Goal: Navigation & Orientation: Understand site structure

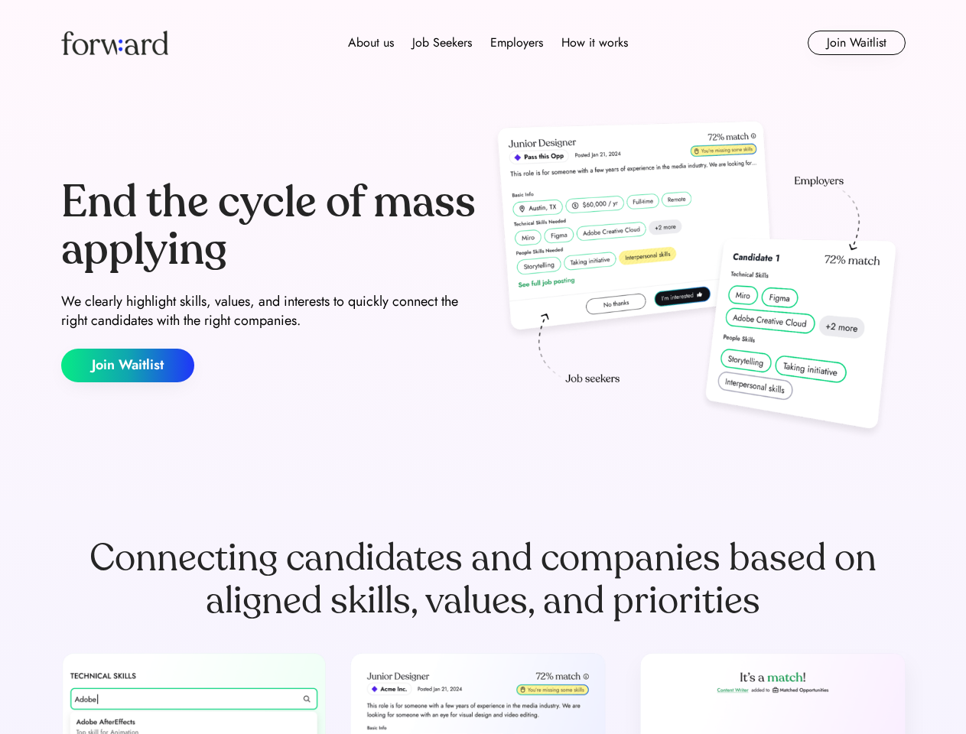
click at [483, 367] on div "End the cycle of mass applying We clearly highlight skills, values, and interes…" at bounding box center [483, 280] width 845 height 329
click at [484, 43] on div "About us Job Seekers Employers How it works" at bounding box center [488, 43] width 603 height 18
click at [115, 43] on img at bounding box center [114, 43] width 107 height 24
click at [488, 43] on div "About us Job Seekers Employers How it works" at bounding box center [488, 43] width 603 height 18
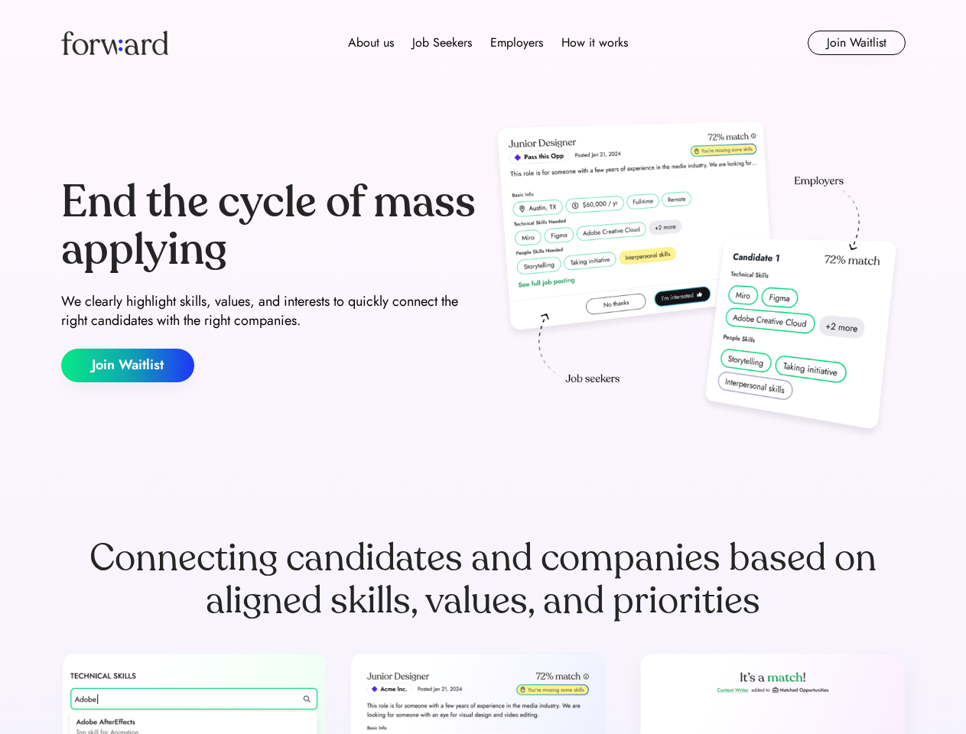
click at [371, 43] on div "About us" at bounding box center [371, 43] width 46 height 18
click at [442, 43] on div "Job Seekers" at bounding box center [442, 43] width 60 height 18
click at [516, 43] on div "Employers" at bounding box center [516, 43] width 53 height 18
click at [594, 43] on div "How it works" at bounding box center [595, 43] width 67 height 18
click at [856, 43] on button "Join Waitlist" at bounding box center [857, 43] width 98 height 24
